Goal: Task Accomplishment & Management: Complete application form

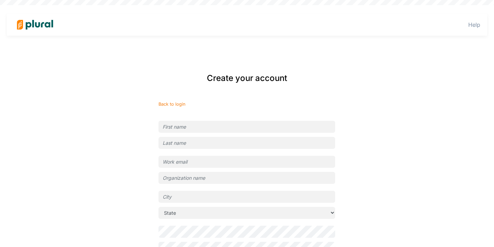
type input "[EMAIL_ADDRESS][DOMAIN_NAME]"
type input "New Disabled South"
click at [248, 127] on input "text" at bounding box center [247, 127] width 177 height 12
type input "[PERSON_NAME]"
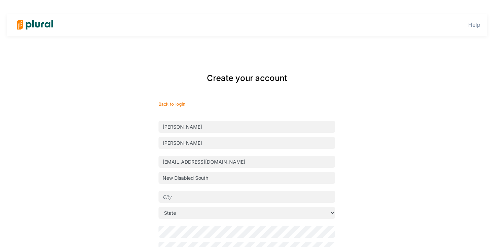
click at [221, 197] on input "text" at bounding box center [247, 197] width 177 height 12
type input "[GEOGRAPHIC_DATA]"
select select "IL"
click at [132, 218] on div "Create your account Back to login [PERSON_NAME] [EMAIL_ADDRESS][DOMAIN_NAME] Ne…" at bounding box center [247, 187] width 277 height 245
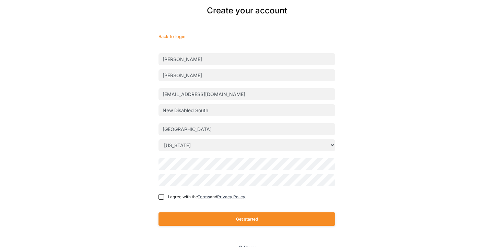
scroll to position [71, 0]
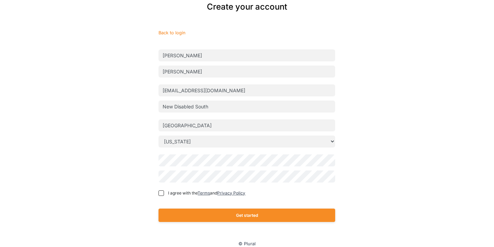
click at [163, 189] on div "I agree with the Terms and Privacy Policy" at bounding box center [247, 193] width 177 height 10
click at [163, 193] on input "I agree with the Terms and Privacy Policy" at bounding box center [161, 193] width 5 height 5
checkbox input "true"
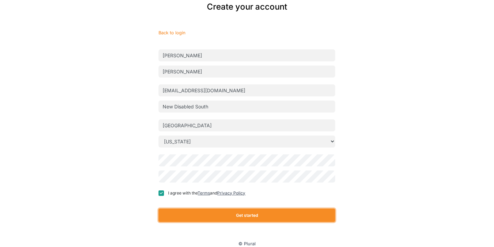
click at [171, 213] on button "Get started" at bounding box center [247, 215] width 177 height 13
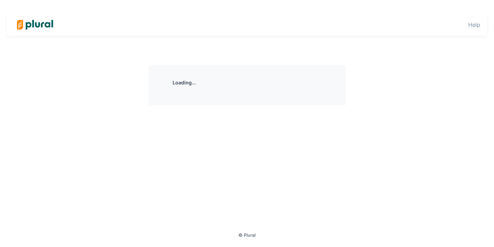
scroll to position [0, 0]
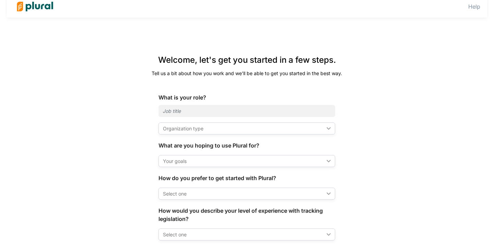
scroll to position [38, 0]
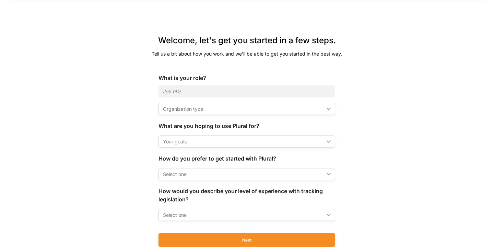
click at [172, 112] on div "Organization type" at bounding box center [243, 108] width 161 height 7
click at [172, 89] on input "text" at bounding box center [247, 92] width 177 height 12
type input "Intern"
click at [186, 110] on div "Organization type" at bounding box center [243, 108] width 161 height 7
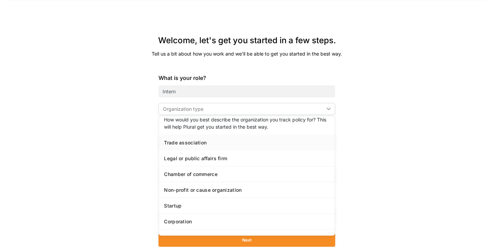
scroll to position [30, 0]
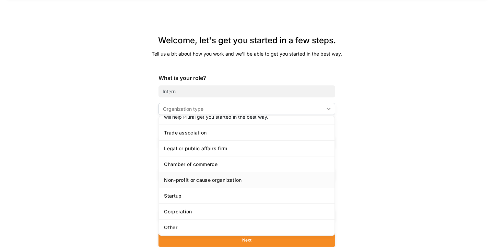
click at [191, 179] on div "Non-profit or cause organization" at bounding box center [247, 180] width 166 height 6
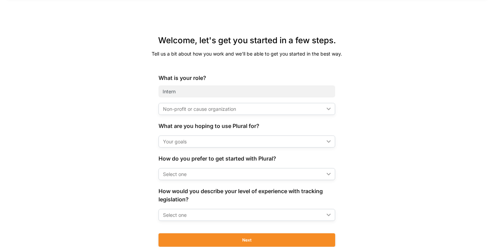
click at [183, 143] on div "Your goals" at bounding box center [243, 141] width 161 height 7
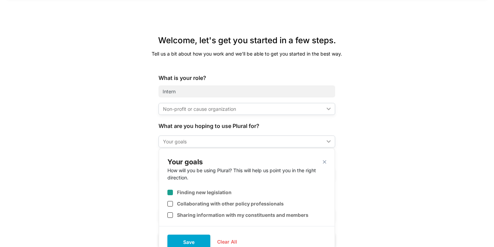
click at [169, 190] on input "checkbox" at bounding box center [170, 192] width 5 height 5
checkbox input "true"
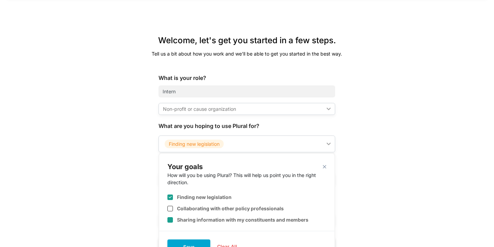
click at [172, 220] on input "checkbox" at bounding box center [170, 219] width 5 height 5
checkbox input "true"
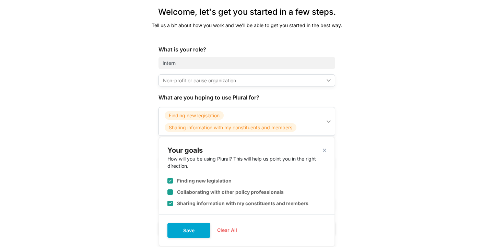
scroll to position [80, 0]
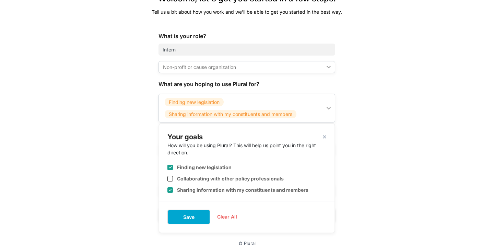
click at [183, 215] on button "Save" at bounding box center [189, 217] width 43 height 15
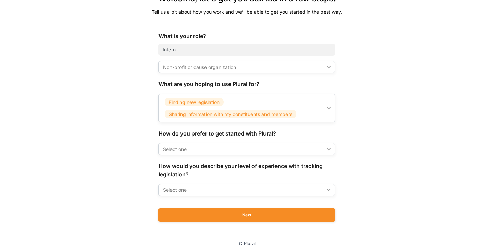
click at [186, 149] on div "Select one" at bounding box center [243, 149] width 161 height 7
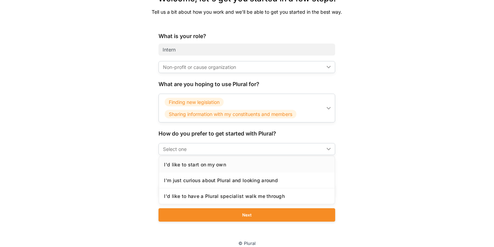
click at [187, 168] on link "I'd like to start on my own" at bounding box center [246, 165] width 175 height 16
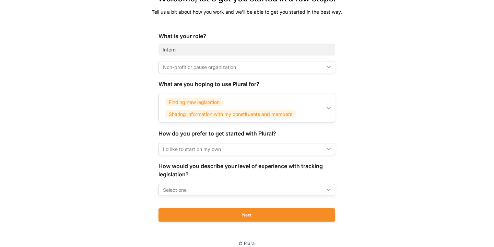
click at [195, 187] on div "Select one" at bounding box center [243, 189] width 161 height 7
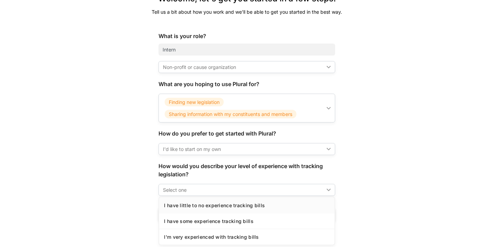
click at [209, 202] on link "I have little to no experience tracking bills" at bounding box center [246, 205] width 175 height 16
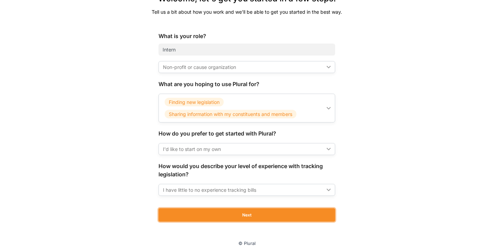
click at [217, 211] on button "Next" at bounding box center [247, 214] width 177 height 13
